Goal: Navigation & Orientation: Understand site structure

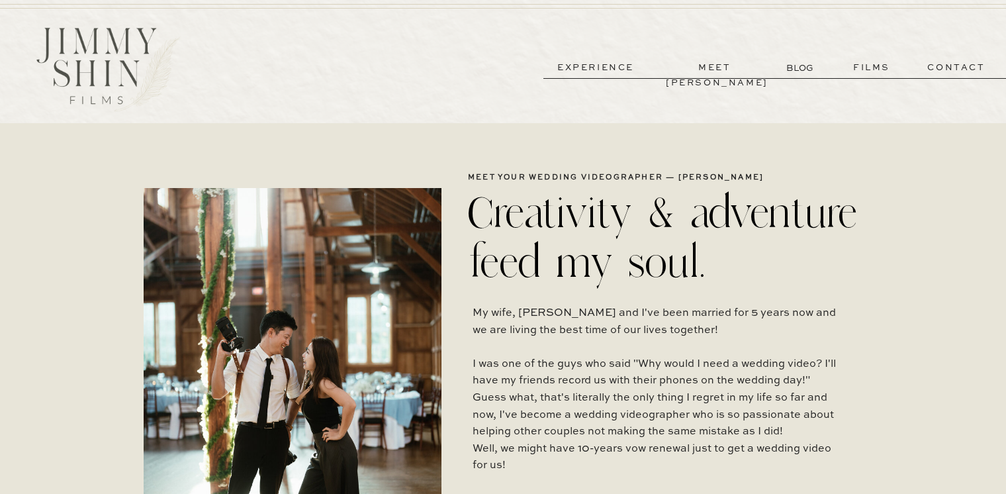
click at [731, 65] on p "meet [PERSON_NAME]" at bounding box center [715, 67] width 98 height 15
click at [794, 68] on p "BLOG" at bounding box center [801, 68] width 30 height 14
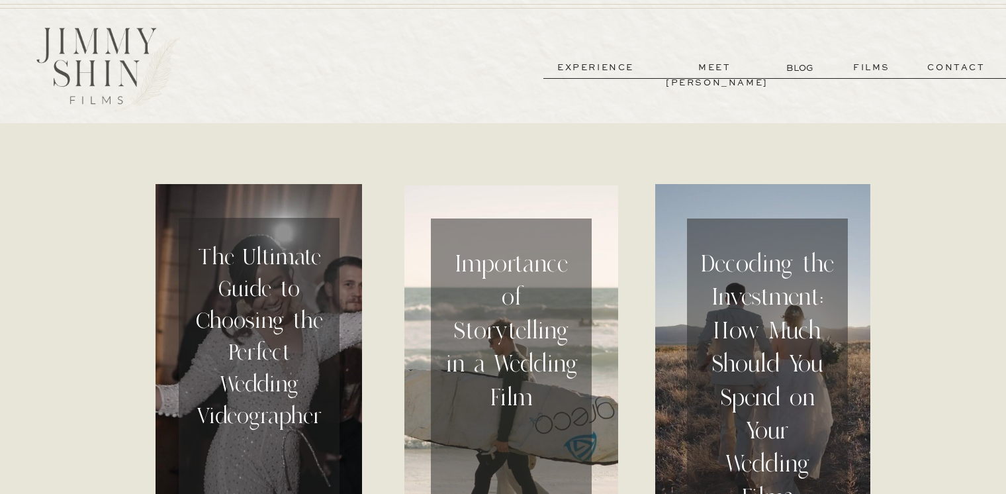
click at [952, 62] on p "contact" at bounding box center [956, 67] width 95 height 15
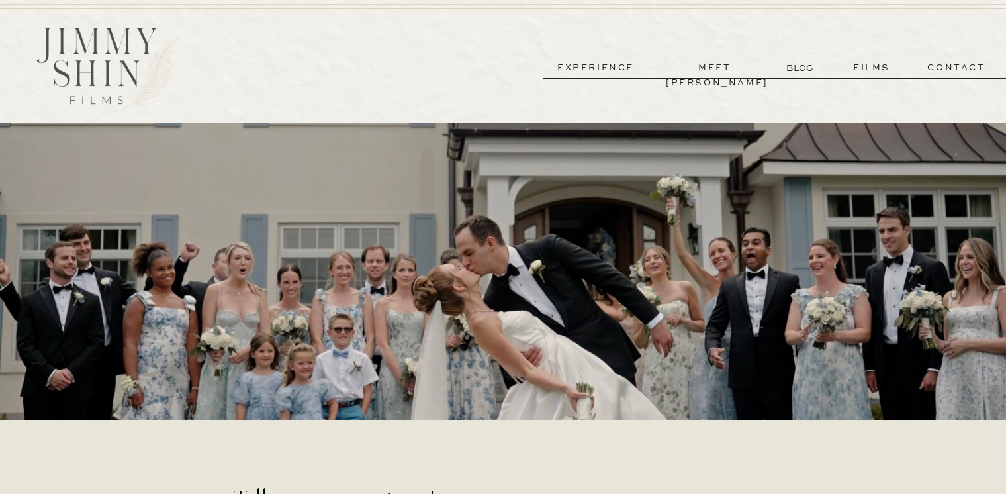
click at [596, 71] on p "experience" at bounding box center [596, 67] width 98 height 15
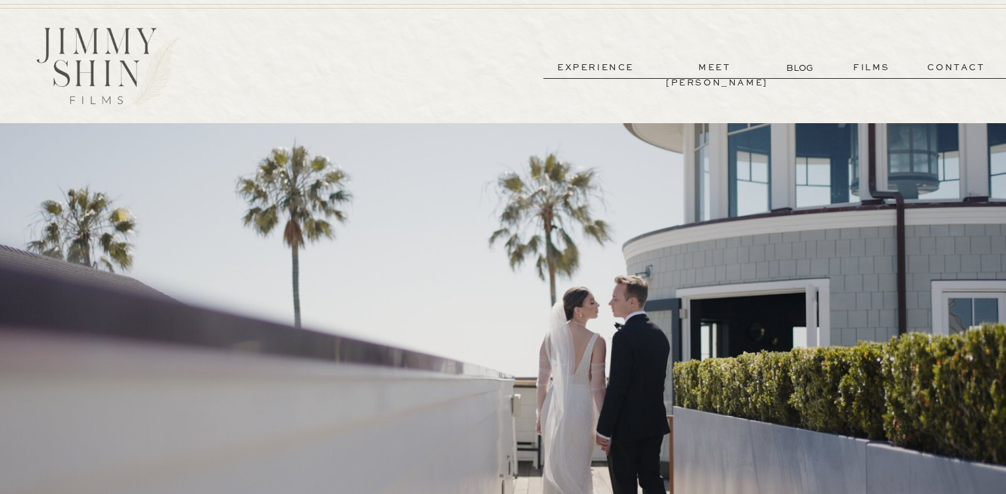
click at [99, 58] on div at bounding box center [108, 69] width 191 height 95
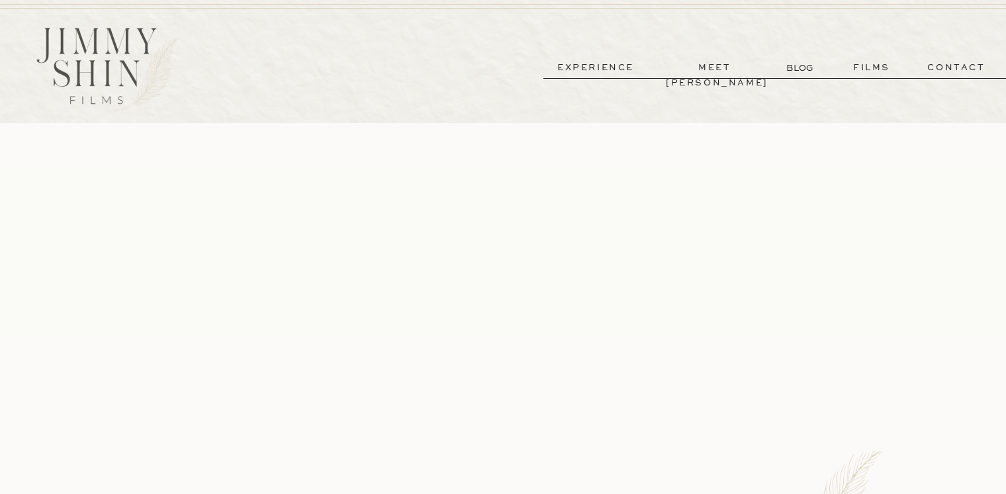
click at [953, 65] on p "contact" at bounding box center [956, 67] width 95 height 15
